Goal: Task Accomplishment & Management: Manage account settings

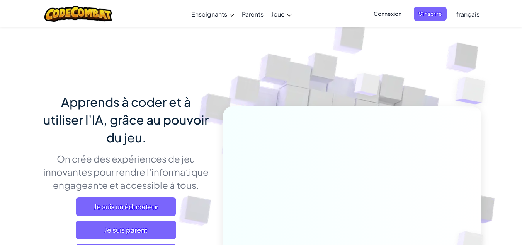
click at [388, 16] on span "Connexion" at bounding box center [387, 14] width 37 height 14
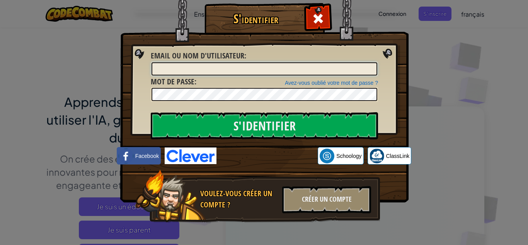
click at [230, 67] on input "Email ou nom d'utilisateur :" at bounding box center [265, 68] width 226 height 13
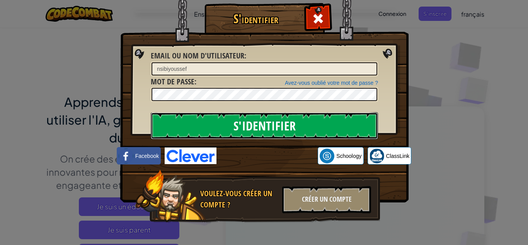
click at [215, 129] on input "S'identifier" at bounding box center [264, 125] width 227 height 27
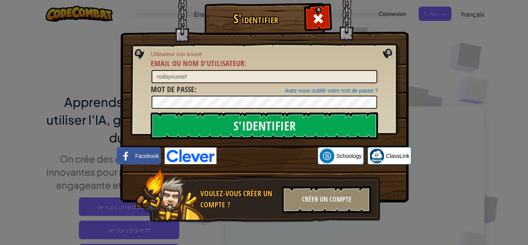
click at [207, 77] on input "nsibiyoussef" at bounding box center [265, 76] width 226 height 13
type input "nsibiyoussef"
drag, startPoint x: 201, startPoint y: 77, endPoint x: 140, endPoint y: 80, distance: 61.6
click at [140, 80] on div "S'identifier Utilisateur non trouvé Email ou nom d'utilisateur : nsibiyoussef A…" at bounding box center [264, 124] width 258 height 225
click at [264, 72] on input "Email ou nom d'utilisateur :" at bounding box center [265, 76] width 226 height 13
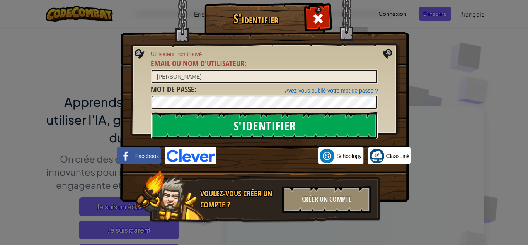
click at [230, 129] on input "S'identifier" at bounding box center [264, 125] width 227 height 27
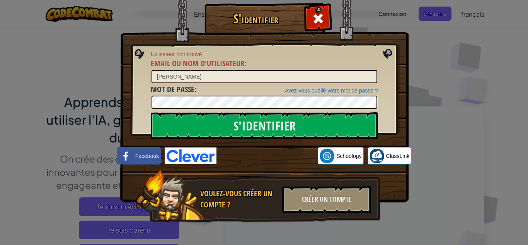
click at [221, 70] on input "[PERSON_NAME]" at bounding box center [265, 76] width 226 height 13
click at [196, 76] on input "[PERSON_NAME]" at bounding box center [265, 76] width 226 height 13
click at [166, 77] on input "[PERSON_NAME]" at bounding box center [265, 76] width 226 height 13
click at [166, 76] on input "[PERSON_NAME]" at bounding box center [265, 76] width 226 height 13
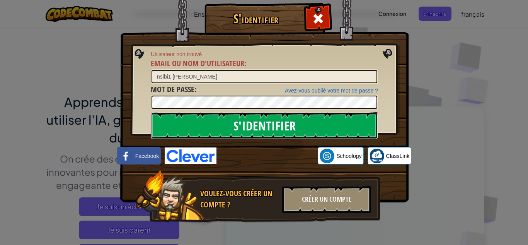
click at [205, 120] on input "S'identifier" at bounding box center [264, 125] width 227 height 27
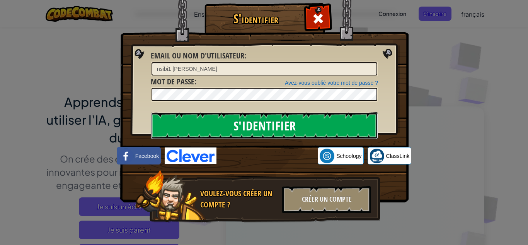
click at [205, 120] on input "S'identifier" at bounding box center [264, 125] width 227 height 27
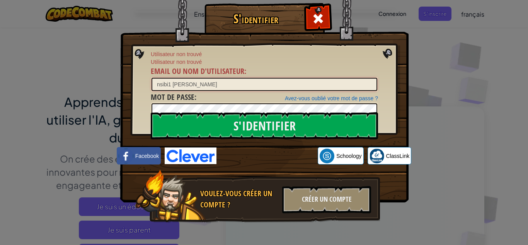
drag, startPoint x: 169, startPoint y: 85, endPoint x: 114, endPoint y: 85, distance: 54.5
click at [114, 85] on div "S'identifier Utilisateur non trouvé Utilisateur non trouvé Email ou nom d'utili…" at bounding box center [264, 122] width 528 height 245
click at [202, 79] on input "youssef" at bounding box center [265, 84] width 226 height 13
paste input "nsibi1"
type input "youssef nsibi1"
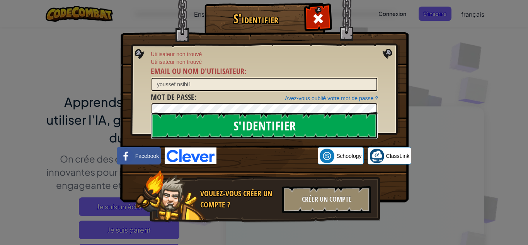
click at [198, 123] on input "S'identifier" at bounding box center [264, 125] width 227 height 27
